Goal: Information Seeking & Learning: Understand process/instructions

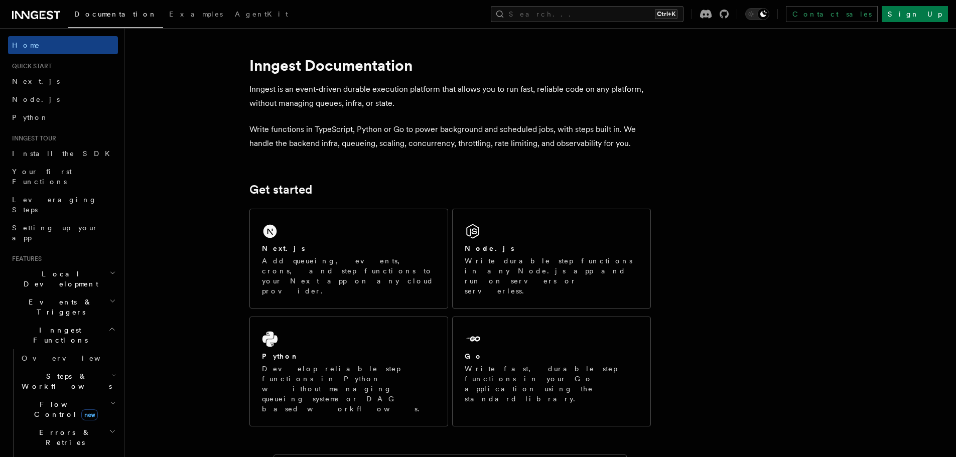
click at [58, 371] on span "Steps & Workflows" at bounding box center [65, 381] width 94 height 20
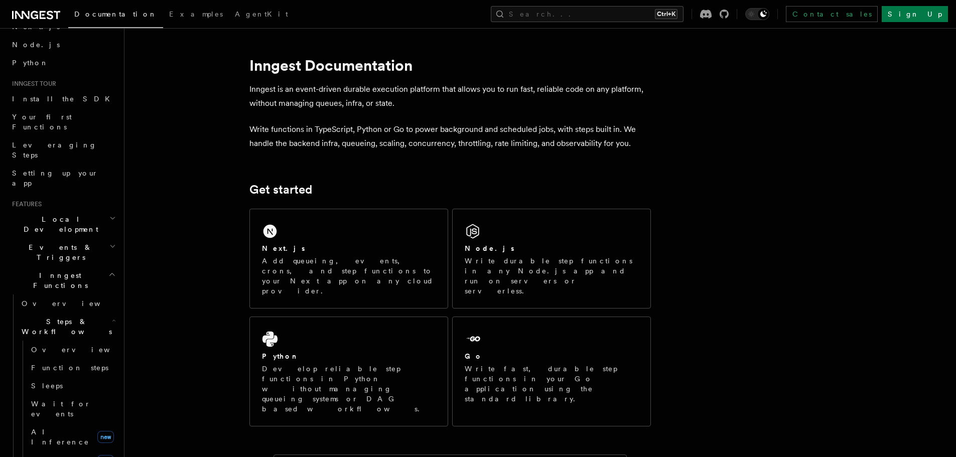
scroll to position [56, 0]
click at [54, 427] on span "AI Inference" at bounding box center [60, 436] width 58 height 18
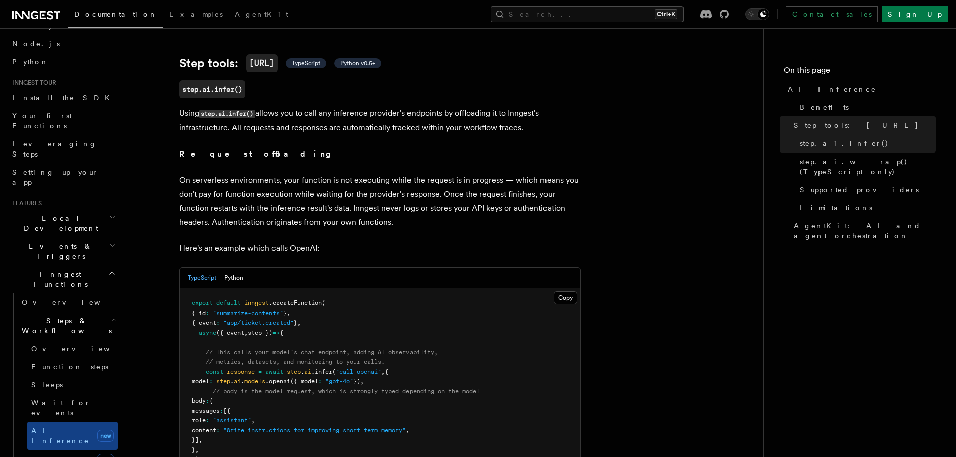
scroll to position [372, 0]
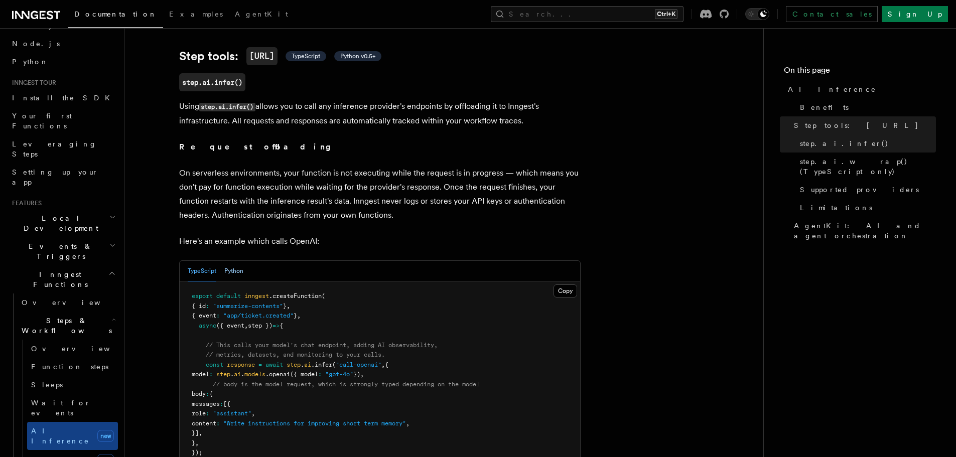
click at [233, 261] on button "Python" at bounding box center [233, 271] width 19 height 21
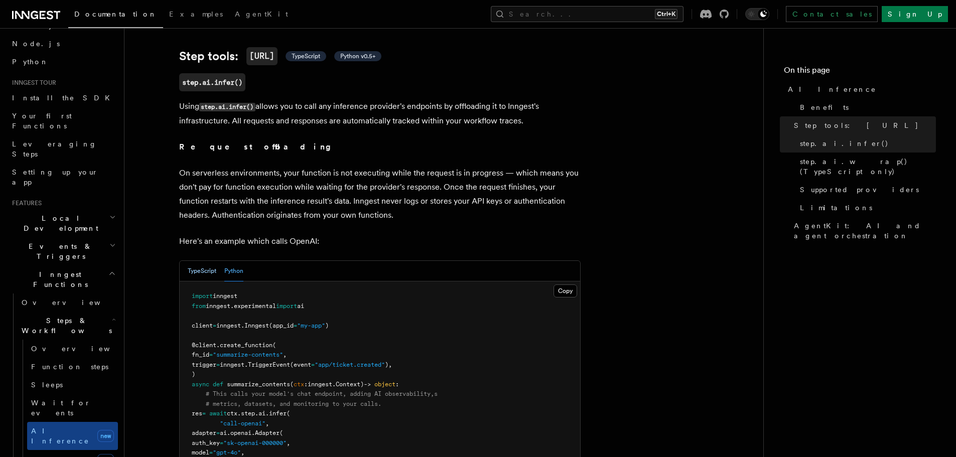
click at [209, 261] on button "TypeScript" at bounding box center [202, 271] width 29 height 21
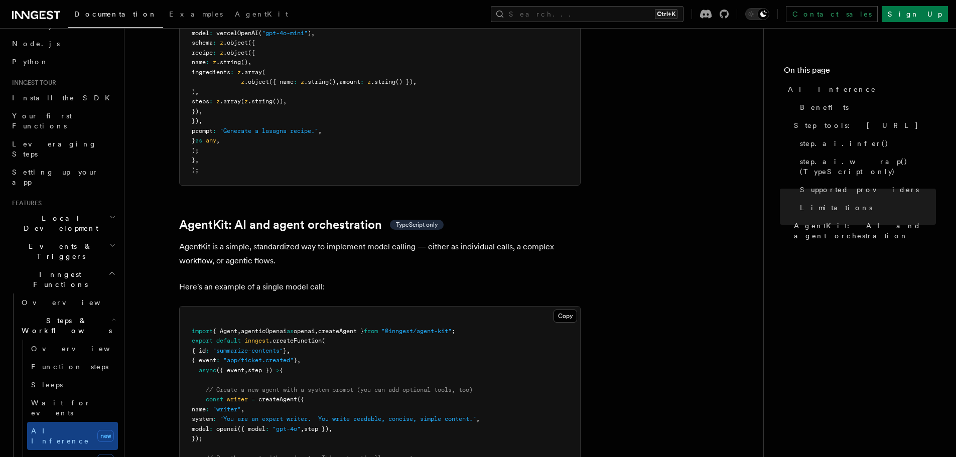
scroll to position [2780, 0]
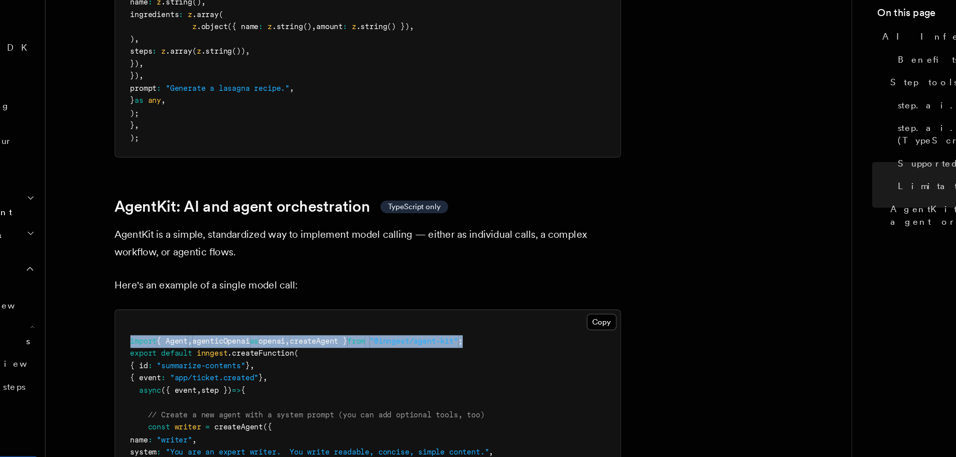
drag, startPoint x: 483, startPoint y: 282, endPoint x: 190, endPoint y: 281, distance: 293.0
click at [190, 306] on pre "import { Agent , agenticOpenai as openai , createAgent } from "@inngest/agent-k…" at bounding box center [380, 414] width 400 height 216
copy span "import { Agent , agenticOpenai as openai , createAgent } from "@inngest/agent-k…"
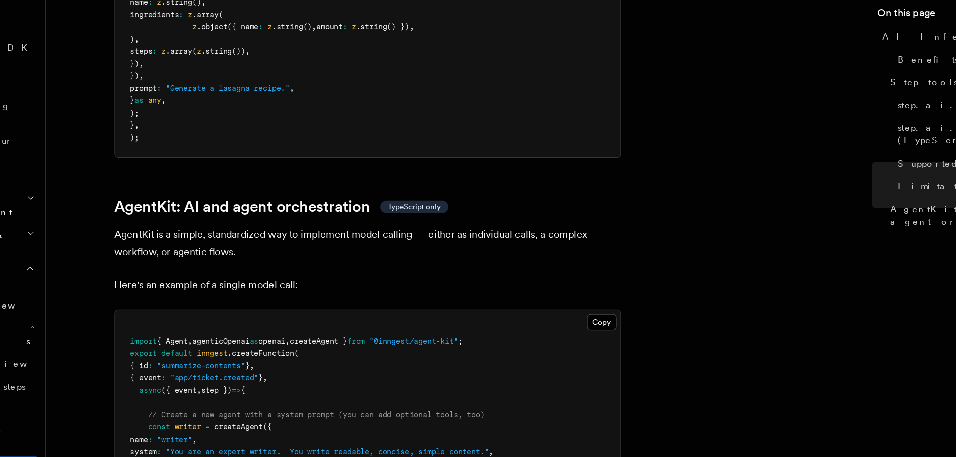
drag, startPoint x: 190, startPoint y: 281, endPoint x: 559, endPoint y: 308, distance: 370.2
click at [559, 308] on pre "import { Agent , agenticOpenai as openai , createAgent } from "@inngest/agent-k…" at bounding box center [380, 414] width 400 height 216
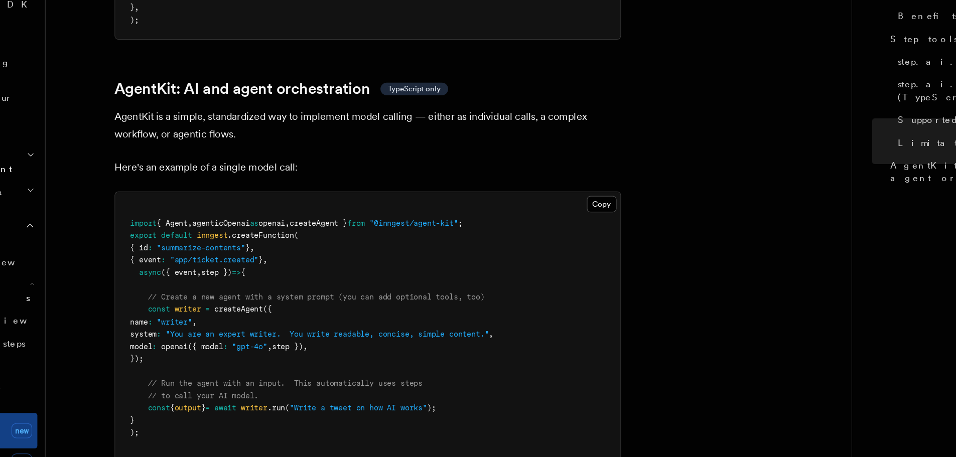
scroll to position [2839, 0]
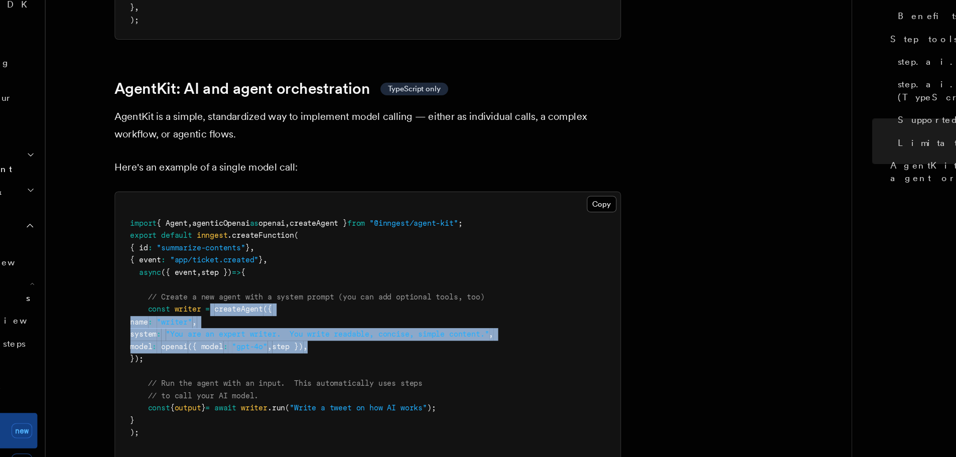
drag, startPoint x: 365, startPoint y: 323, endPoint x: 258, endPoint y: 294, distance: 110.0
click at [258, 294] on pre "import { Agent , agenticOpenai as openai , createAgent } from "@inngest/agent-k…" at bounding box center [380, 355] width 400 height 216
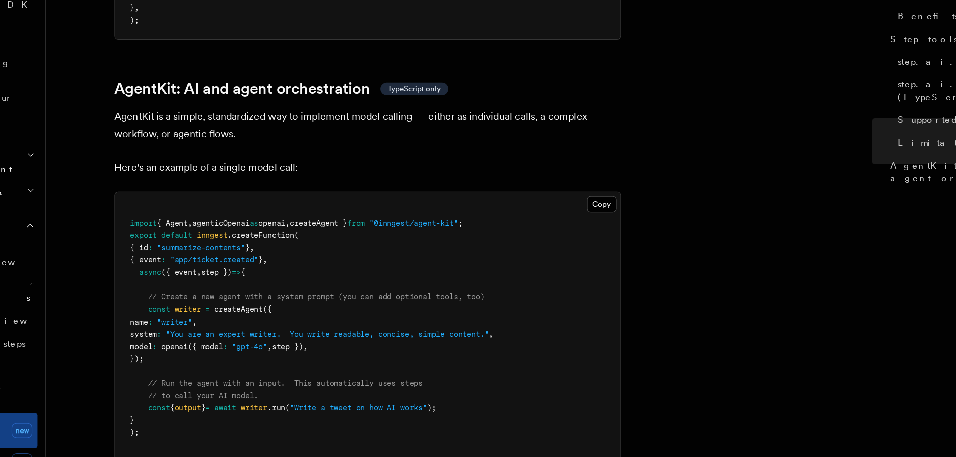
click at [232, 332] on pre "import { Agent , agenticOpenai as openai , createAgent } from "@inngest/agent-k…" at bounding box center [380, 355] width 400 height 216
drag, startPoint x: 238, startPoint y: 330, endPoint x: 196, endPoint y: 304, distance: 49.6
click at [196, 304] on pre "import { Agent , agenticOpenai as openai , createAgent } from "@inngest/agent-k…" at bounding box center [380, 355] width 400 height 216
copy code "name : "writer" , system : "You are an expert writer. You write readable, conci…"
click at [196, 346] on span "name" at bounding box center [199, 349] width 14 height 7
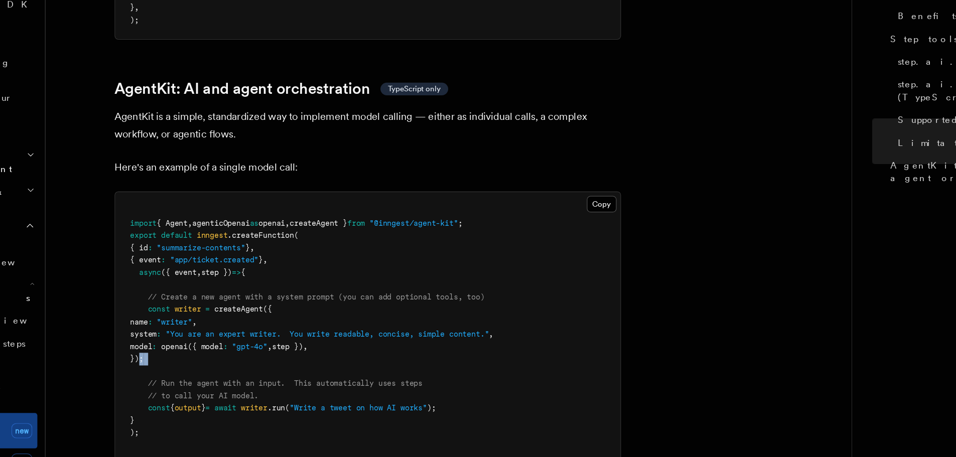
drag, startPoint x: 237, startPoint y: 338, endPoint x: 203, endPoint y: 335, distance: 34.7
click at [198, 335] on pre "import { Agent , agenticOpenai as openai , createAgent } from "@inngest/agent-k…" at bounding box center [380, 355] width 400 height 216
click at [228, 329] on pre "import { Agent , agenticOpenai as openai , createAgent } from "@inngest/agent-k…" at bounding box center [380, 355] width 400 height 216
drag, startPoint x: 223, startPoint y: 330, endPoint x: 198, endPoint y: 292, distance: 45.2
click at [198, 292] on pre "import { Agent , agenticOpenai as openai , createAgent } from "@inngest/agent-k…" at bounding box center [380, 355] width 400 height 216
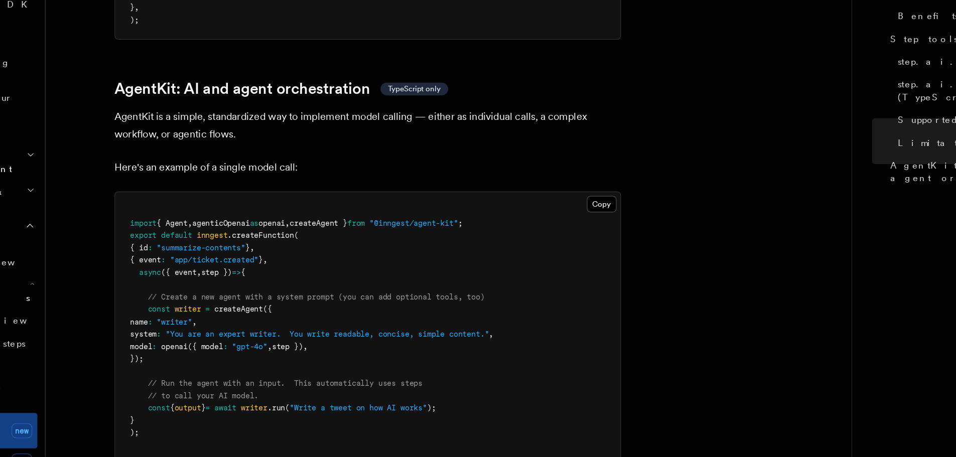
copy code "const writer = createAgent ({ name : "writer" , system : "You are an expert wri…"
